Goal: Task Accomplishment & Management: Use online tool/utility

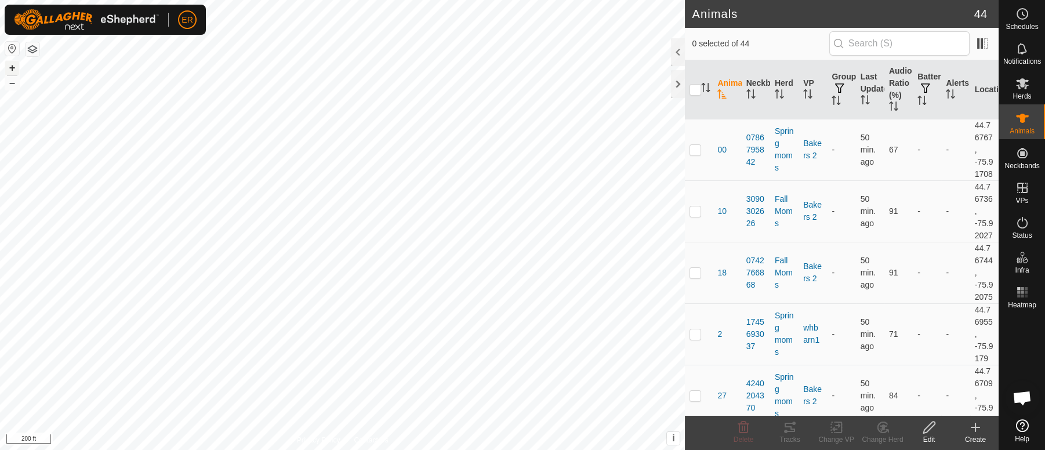
scroll to position [10054, 0]
click at [12, 65] on button "+" at bounding box center [12, 68] width 14 height 14
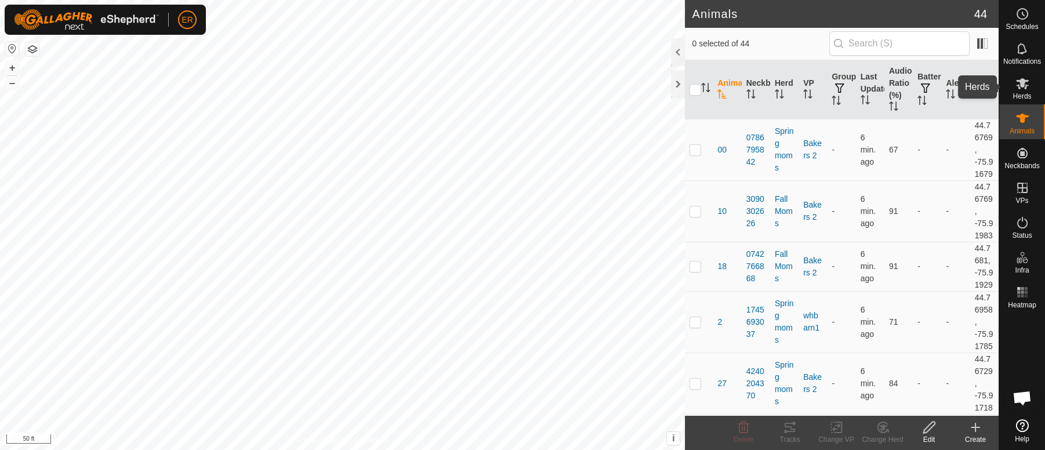
click at [1021, 83] on icon at bounding box center [1022, 83] width 13 height 11
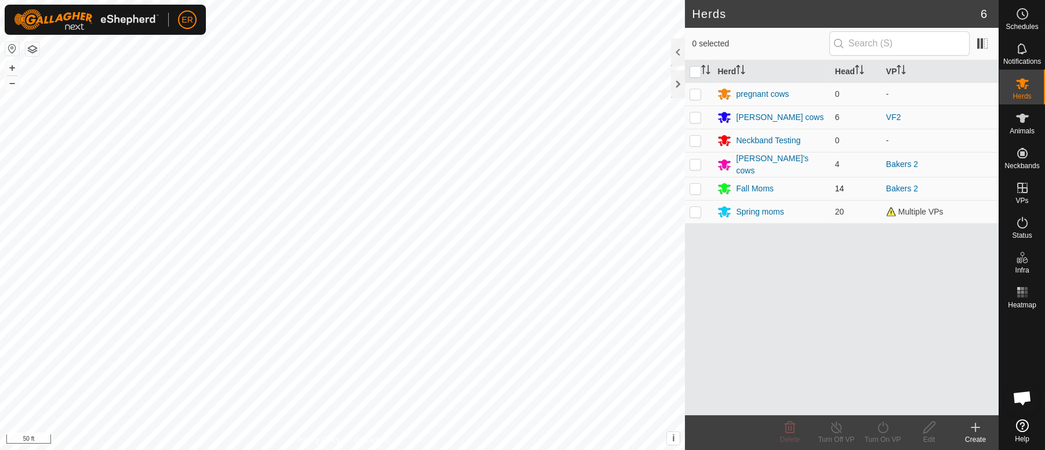
click at [694, 186] on p-checkbox at bounding box center [695, 188] width 12 height 9
checkbox input "true"
click at [883, 430] on icon at bounding box center [883, 427] width 14 height 14
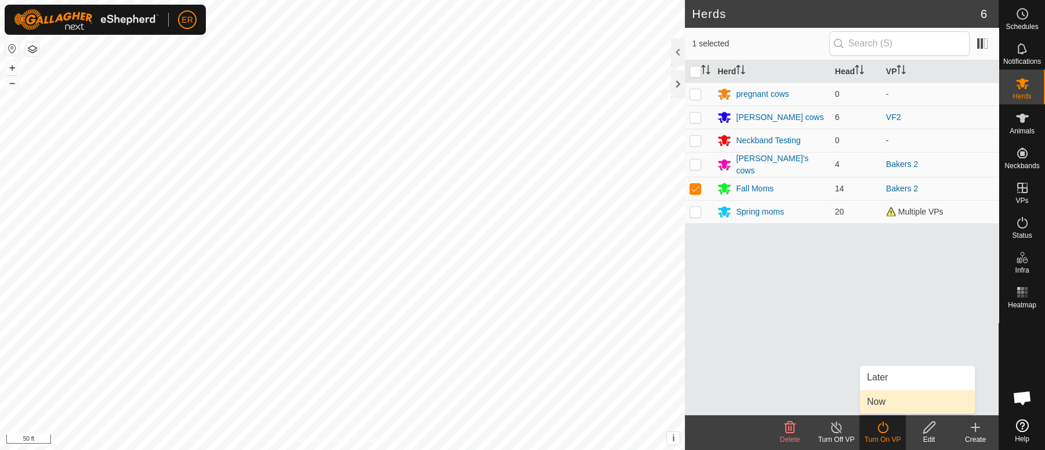
click at [870, 404] on link "Now" at bounding box center [917, 401] width 115 height 23
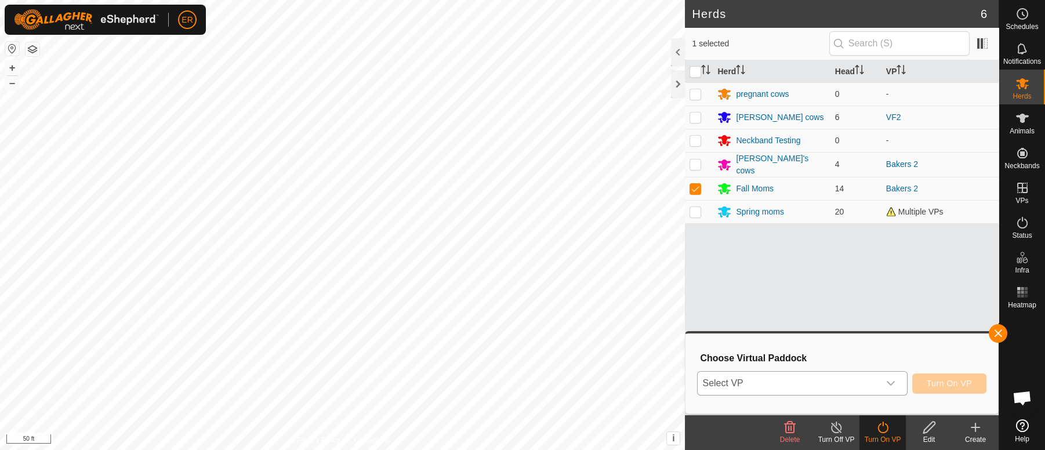
click at [889, 384] on icon "dropdown trigger" at bounding box center [891, 384] width 8 height 5
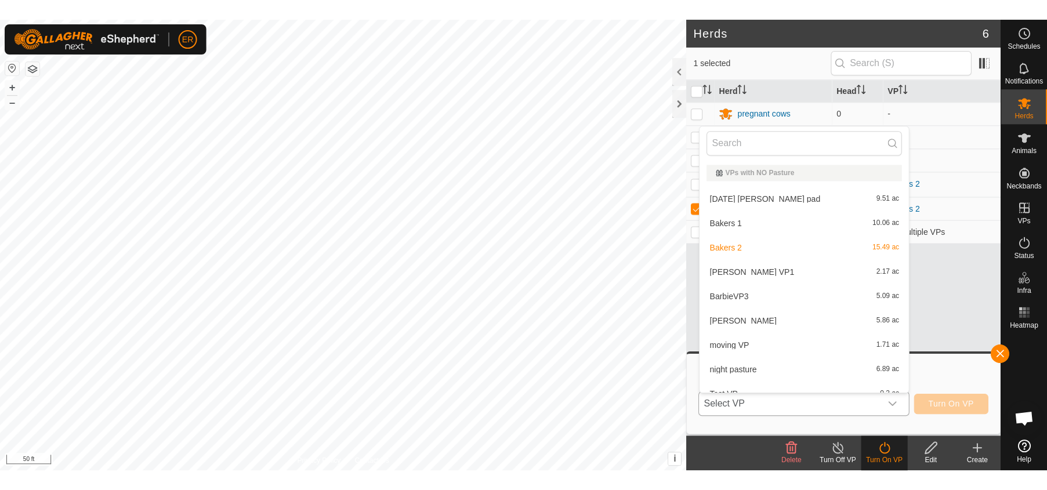
scroll to position [12, 0]
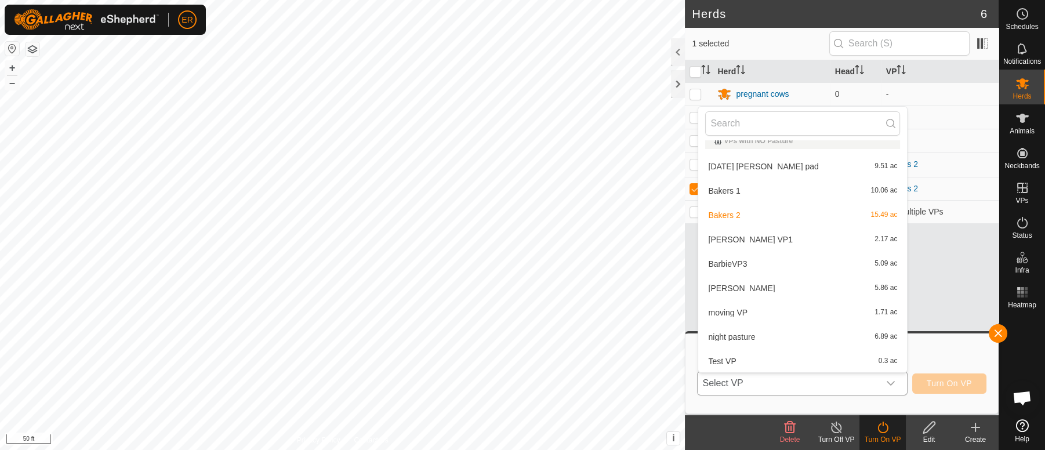
click at [716, 189] on li "Bakers 1 10.06 ac" at bounding box center [802, 190] width 209 height 23
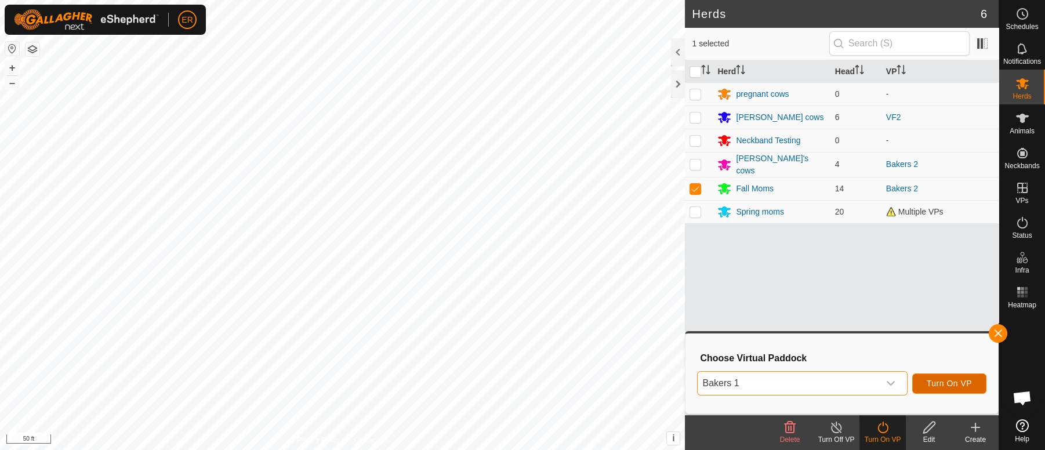
click at [925, 380] on button "Turn On VP" at bounding box center [949, 383] width 74 height 20
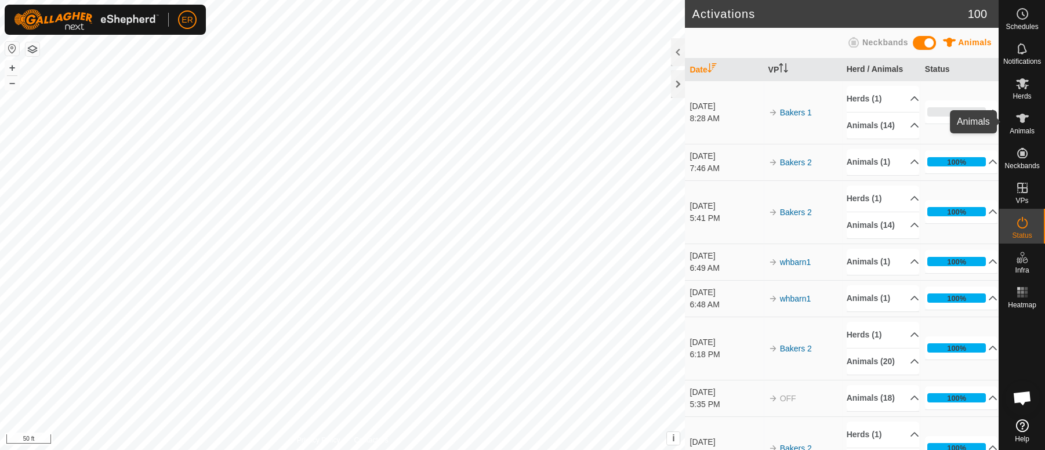
click at [1015, 122] on icon at bounding box center [1022, 118] width 14 height 14
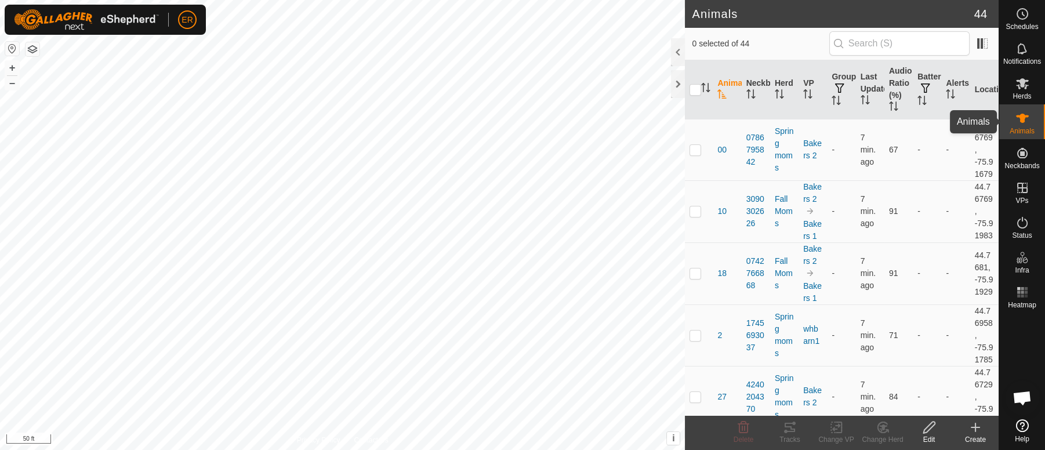
click at [1018, 118] on icon at bounding box center [1022, 118] width 14 height 14
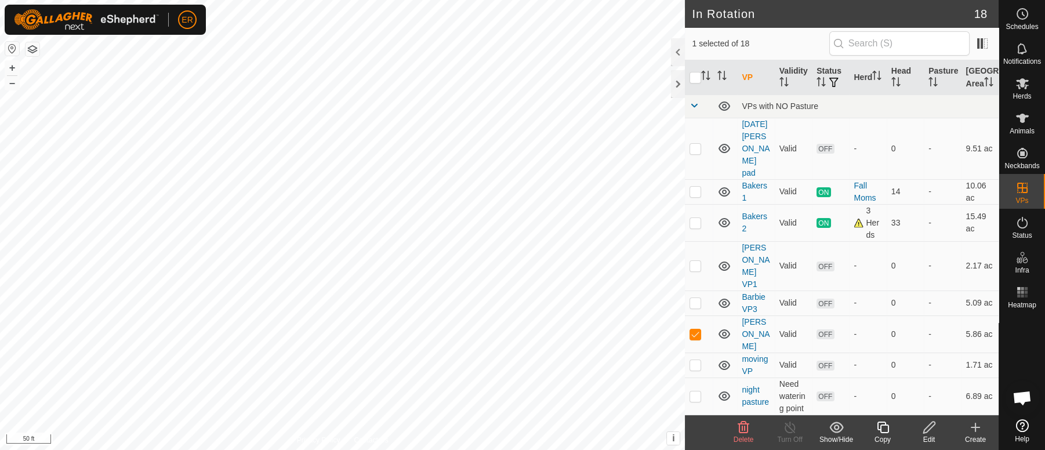
checkbox input "true"
checkbox input "false"
click at [1022, 119] on icon at bounding box center [1022, 118] width 13 height 9
click at [1023, 125] on icon at bounding box center [1022, 118] width 14 height 14
click at [1022, 128] on span "Animals" at bounding box center [1022, 131] width 25 height 7
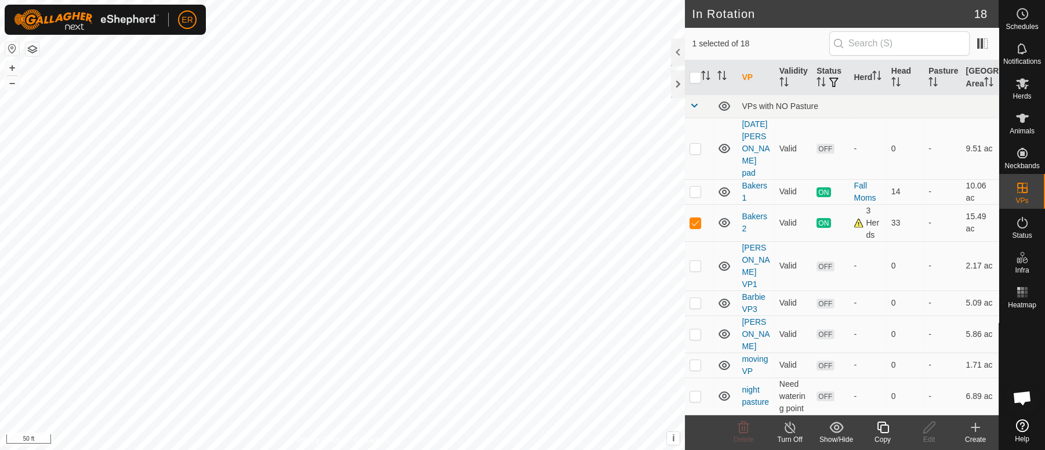
click at [790, 430] on line at bounding box center [789, 427] width 9 height 9
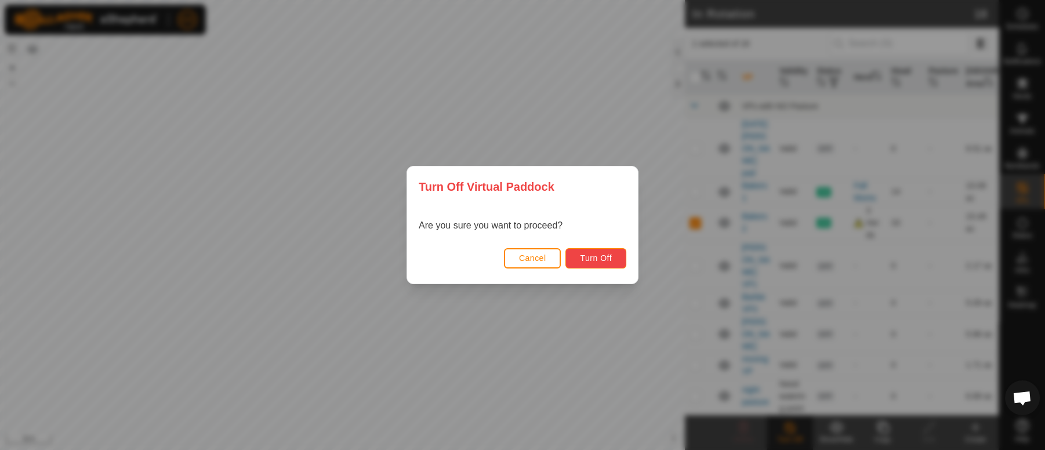
click at [588, 256] on span "Turn Off" at bounding box center [596, 257] width 32 height 9
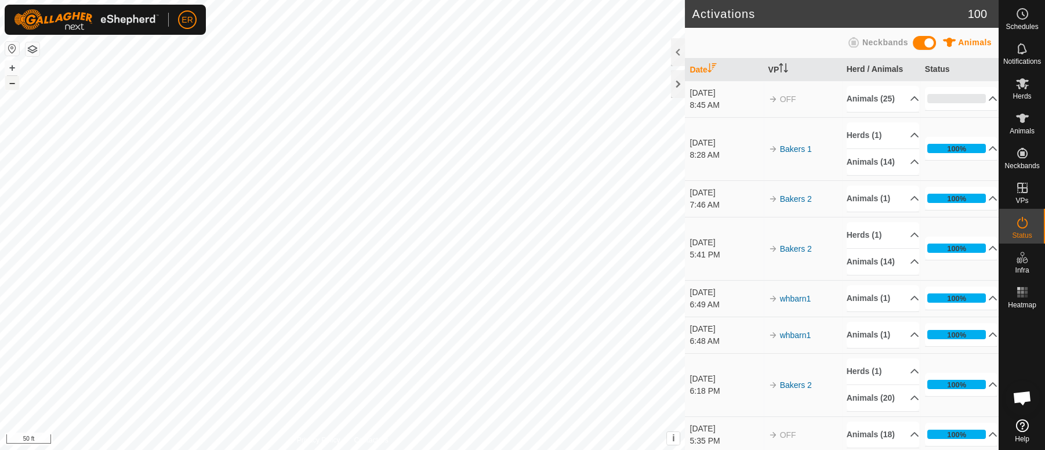
click at [15, 85] on button "–" at bounding box center [12, 83] width 14 height 14
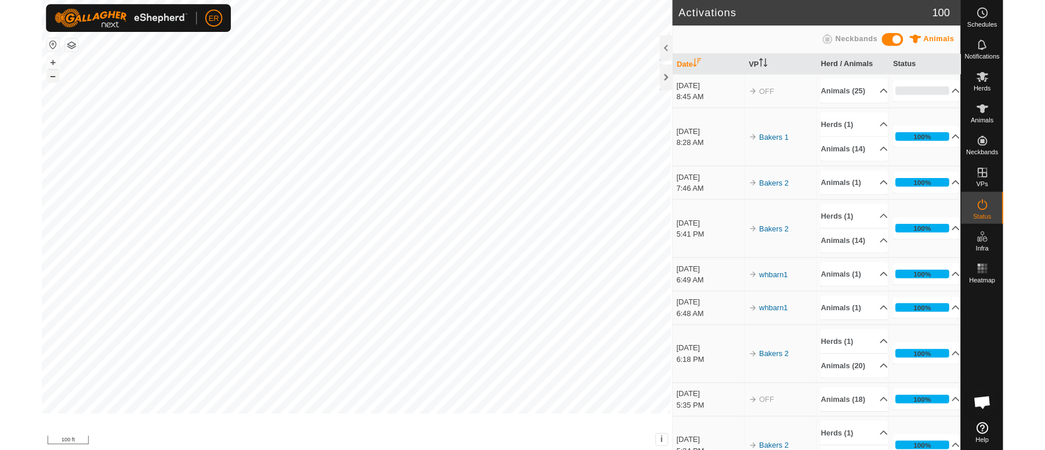
scroll to position [9243, 0]
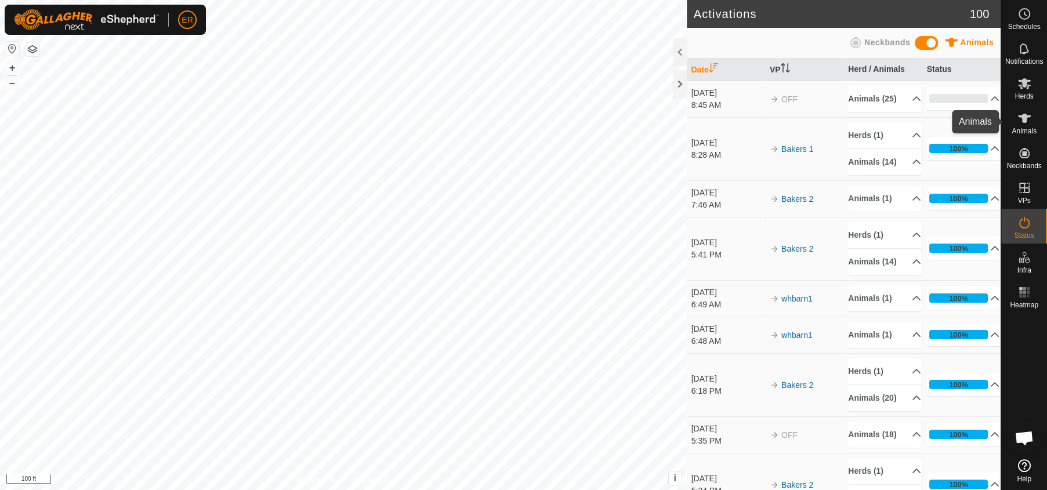
click at [1022, 125] on es-animals-svg-icon at bounding box center [1024, 118] width 21 height 19
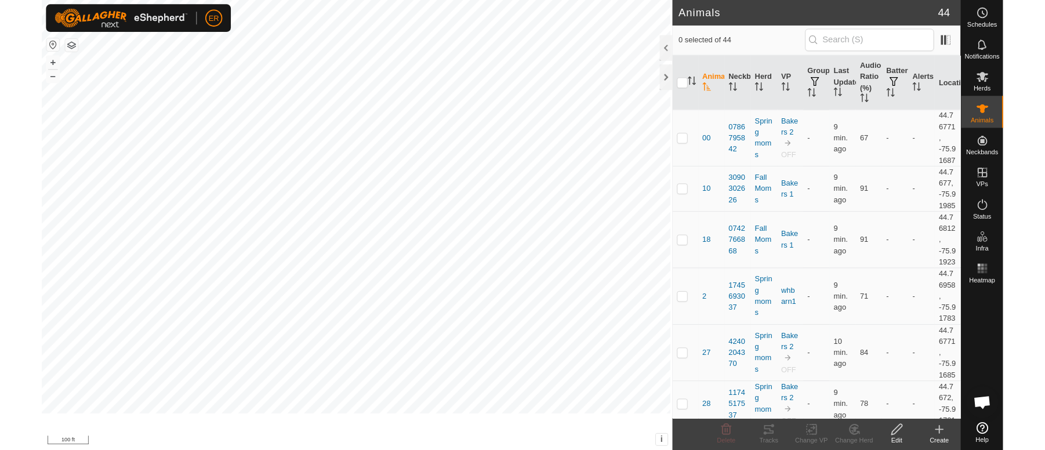
scroll to position [10054, 0]
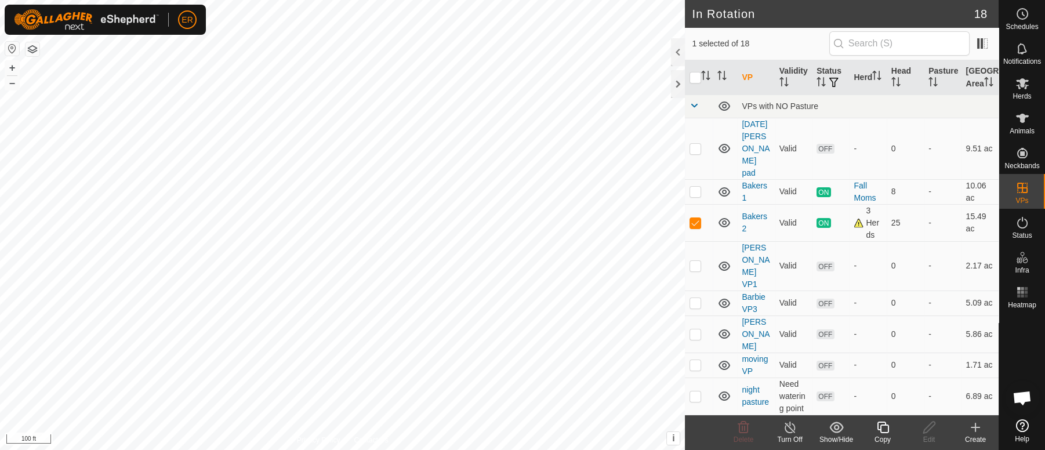
checkbox input "false"
checkbox input "true"
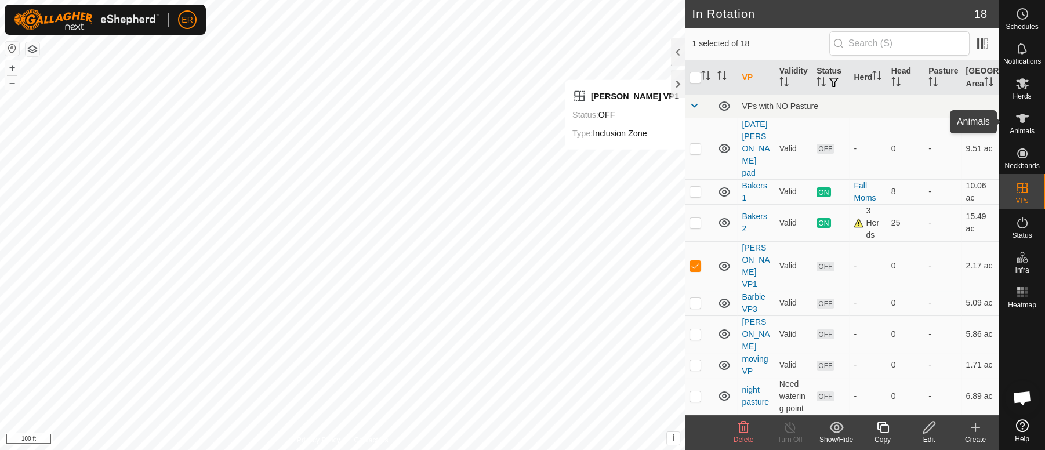
click at [1021, 118] on icon at bounding box center [1022, 118] width 13 height 9
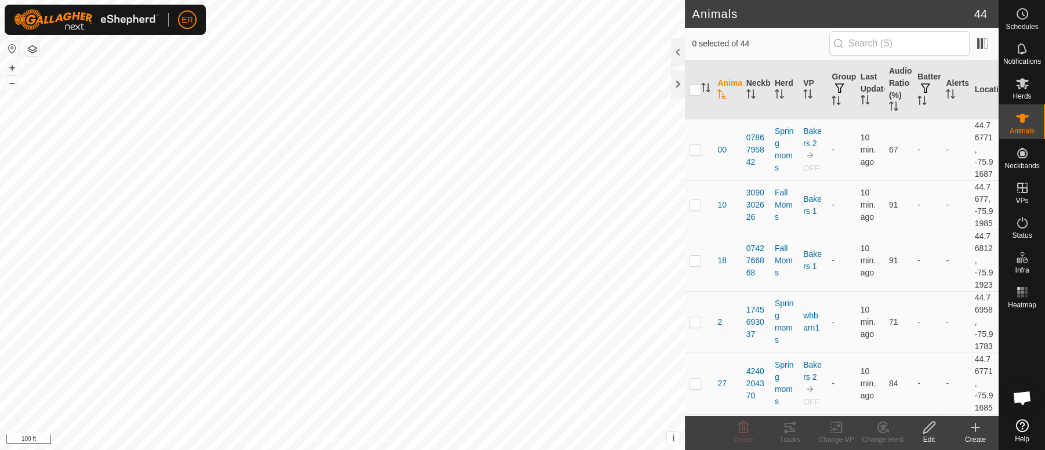
click at [928, 429] on icon at bounding box center [929, 427] width 14 height 14
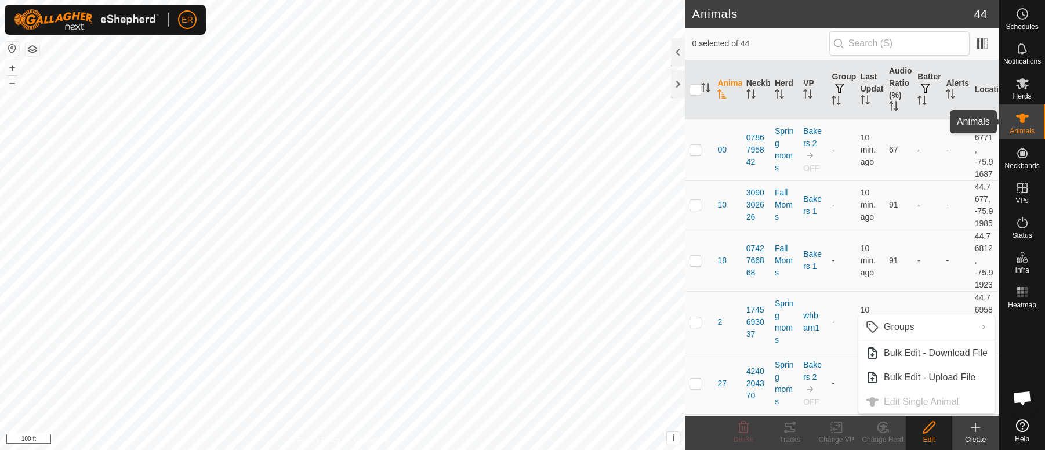
click at [1025, 118] on icon at bounding box center [1022, 118] width 14 height 14
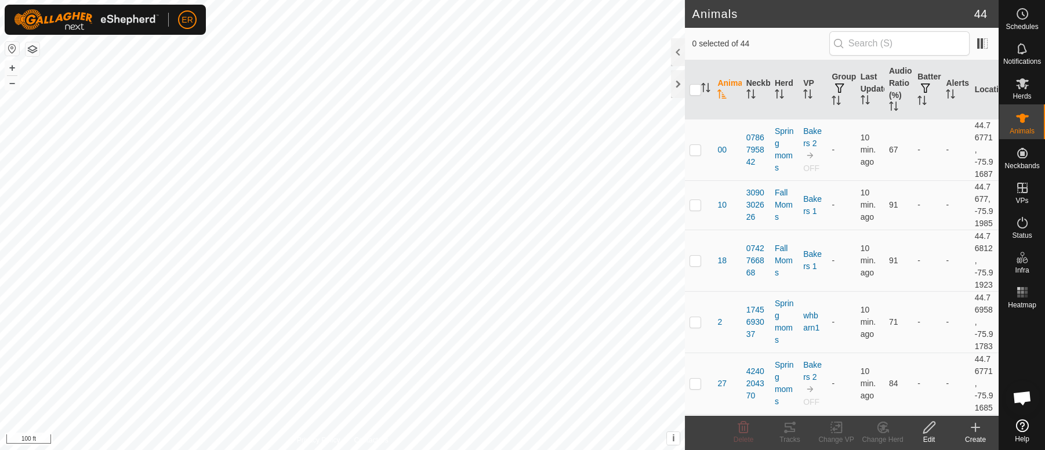
click at [1024, 117] on icon at bounding box center [1022, 118] width 13 height 9
click at [1019, 117] on icon at bounding box center [1022, 118] width 13 height 9
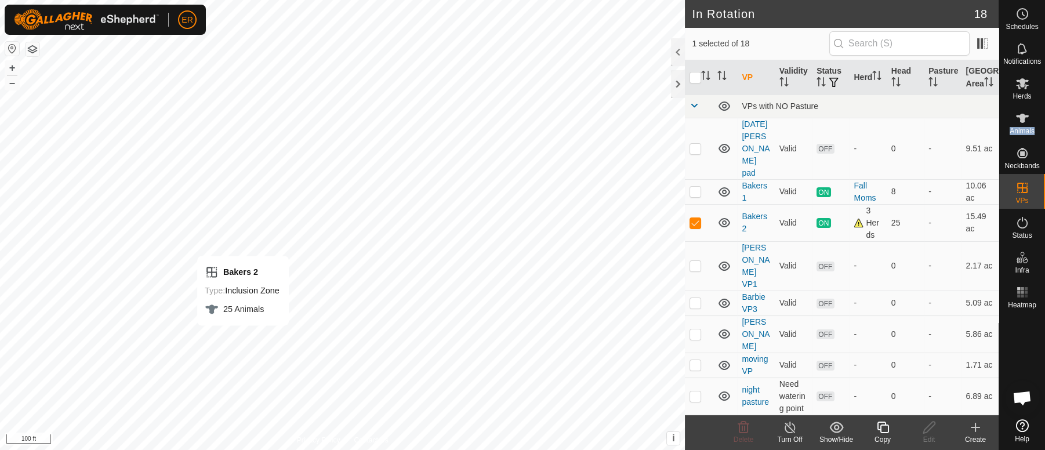
checkbox input "false"
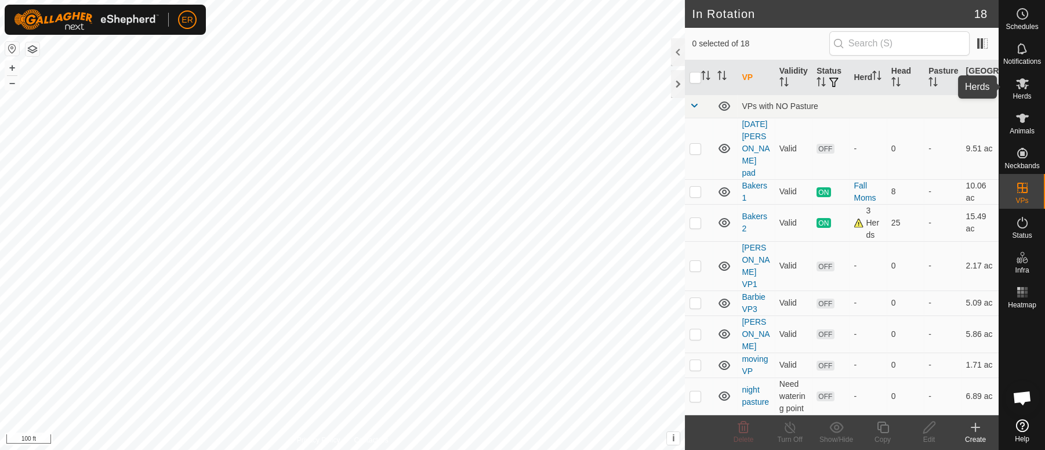
click at [1018, 82] on icon at bounding box center [1022, 84] width 14 height 14
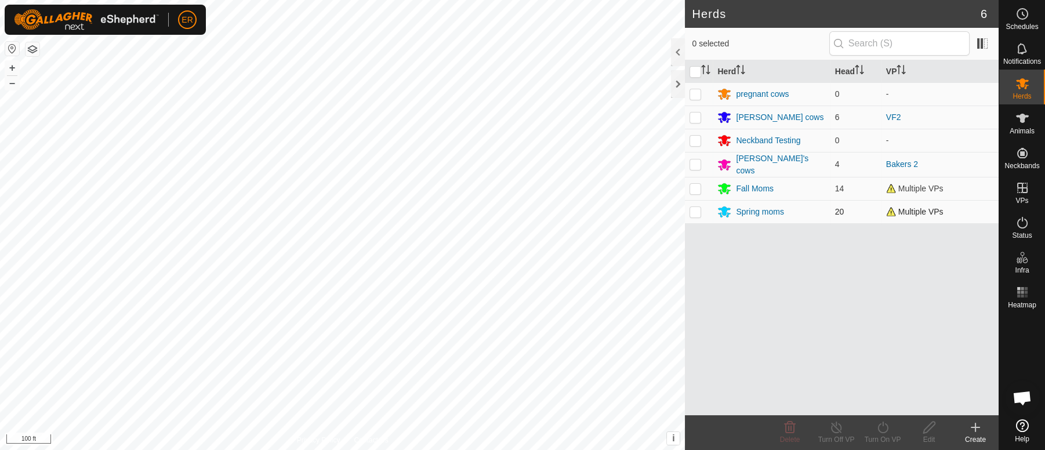
click at [696, 209] on p-checkbox at bounding box center [695, 211] width 12 height 9
checkbox input "true"
click at [885, 427] on icon at bounding box center [883, 427] width 14 height 14
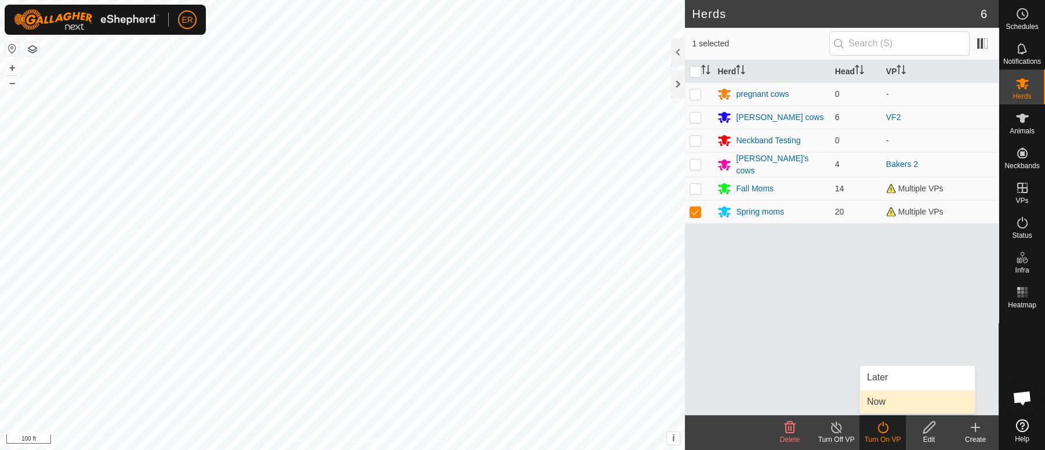
click at [878, 405] on link "Now" at bounding box center [917, 401] width 115 height 23
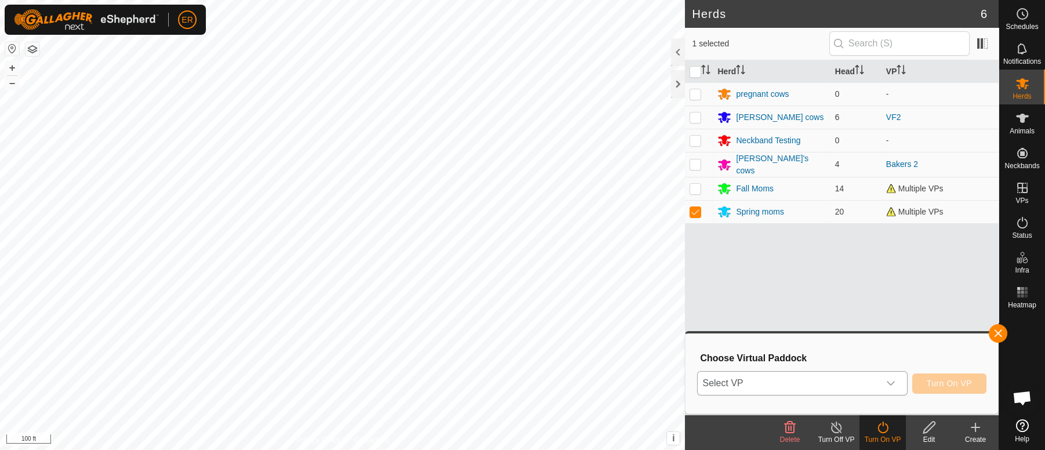
click at [781, 377] on span "Select VP" at bounding box center [788, 383] width 181 height 23
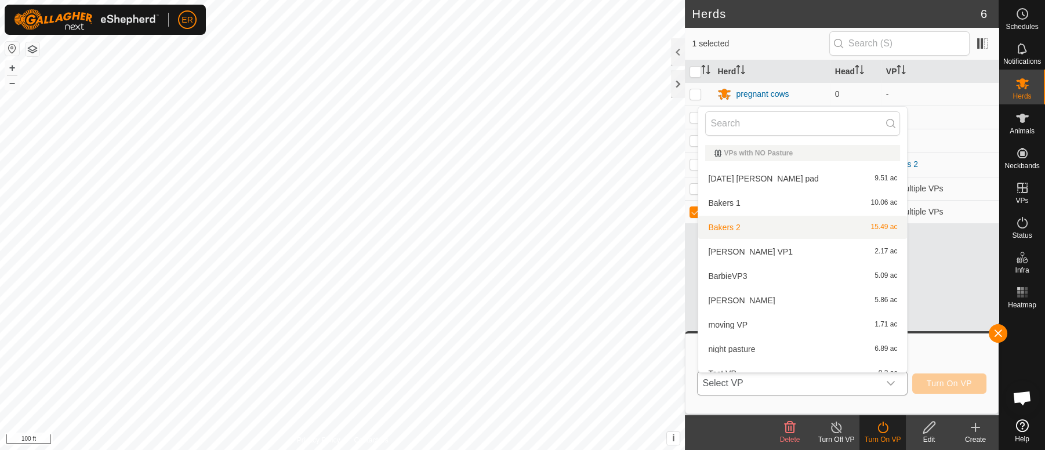
click at [713, 229] on li "Bakers 2 15.49 ac" at bounding box center [802, 227] width 209 height 23
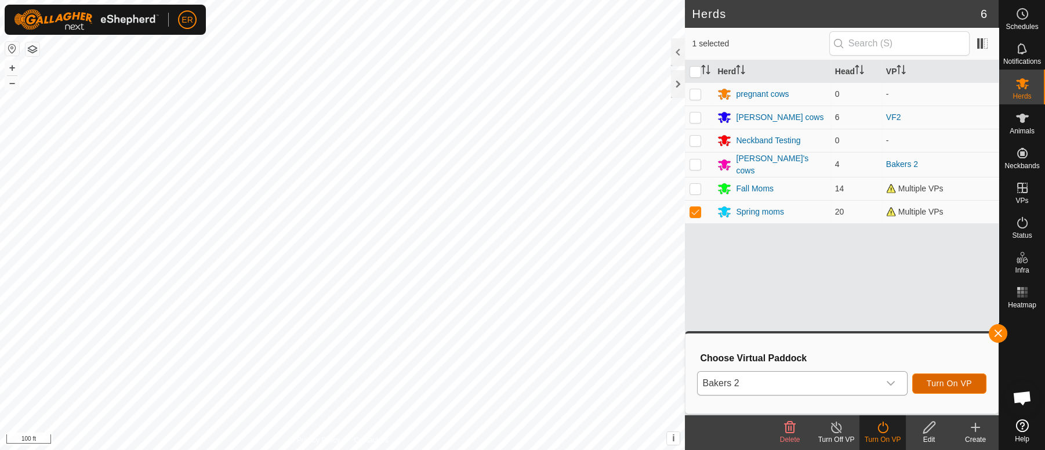
click at [931, 381] on span "Turn On VP" at bounding box center [949, 383] width 45 height 9
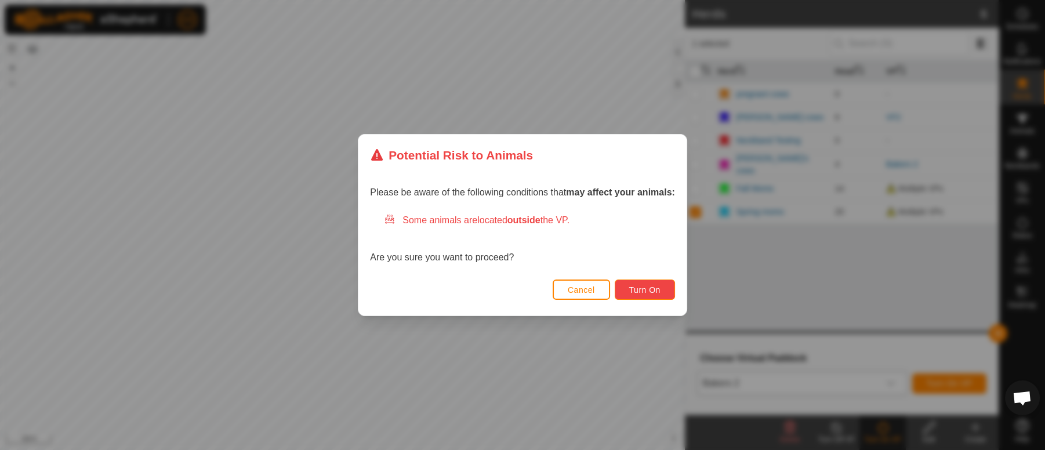
click at [664, 285] on button "Turn On" at bounding box center [645, 289] width 60 height 20
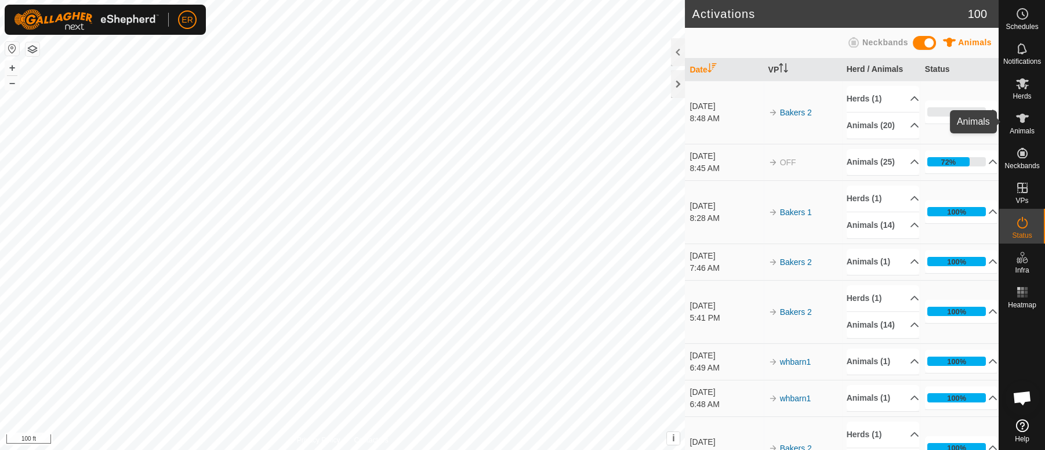
click at [1020, 118] on icon at bounding box center [1022, 118] width 13 height 9
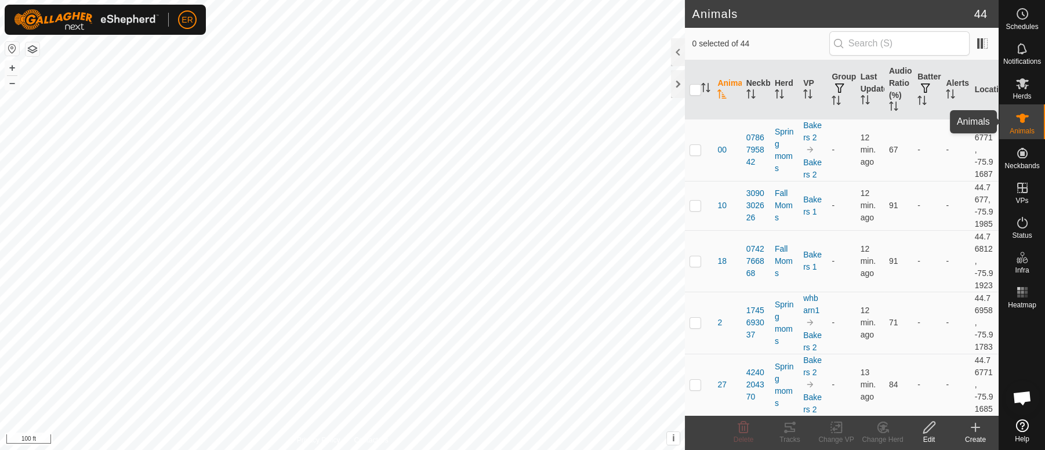
click at [1018, 117] on icon at bounding box center [1022, 118] width 14 height 14
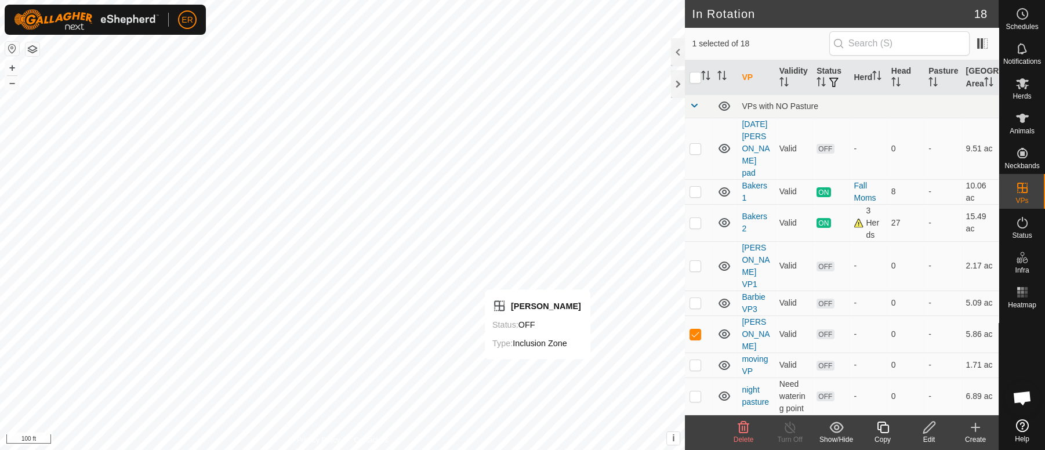
checkbox input "false"
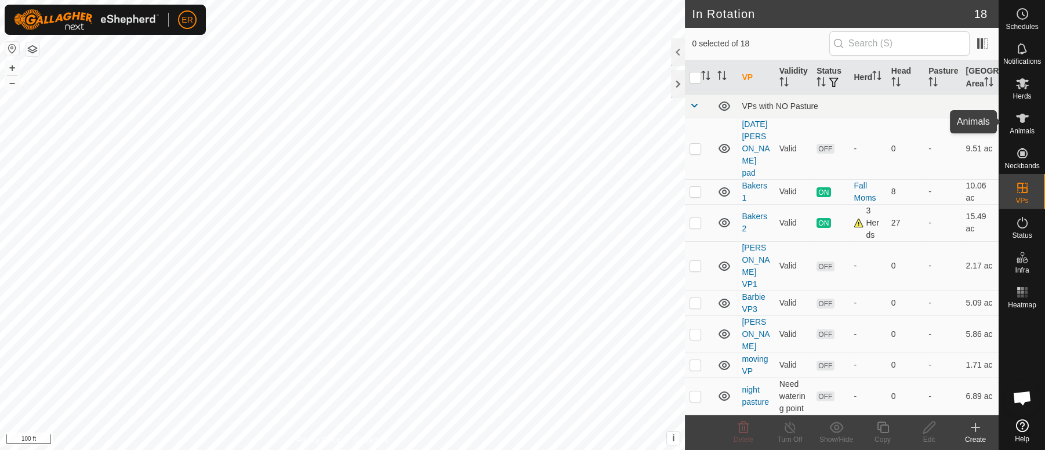
click at [1018, 114] on icon at bounding box center [1022, 118] width 14 height 14
